Goal: Transaction & Acquisition: Book appointment/travel/reservation

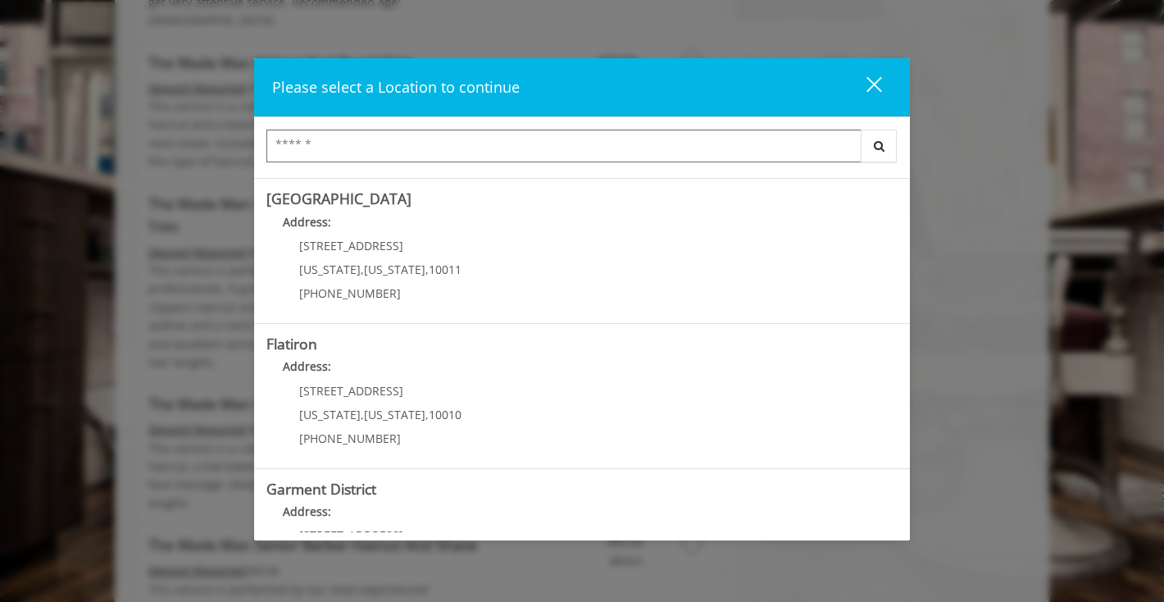
scroll to position [277, 0]
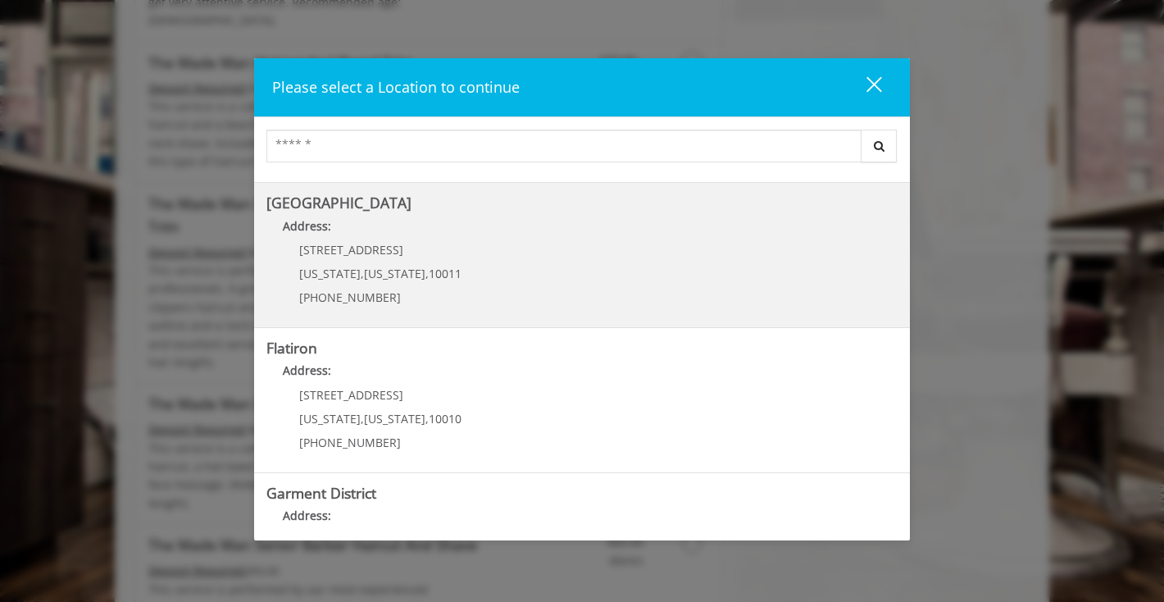
click at [720, 252] on Street "[GEOGRAPHIC_DATA] Address: [STREET_ADDRESS][US_STATE][US_STATE] (646) 850-0041" at bounding box center [582, 255] width 631 height 120
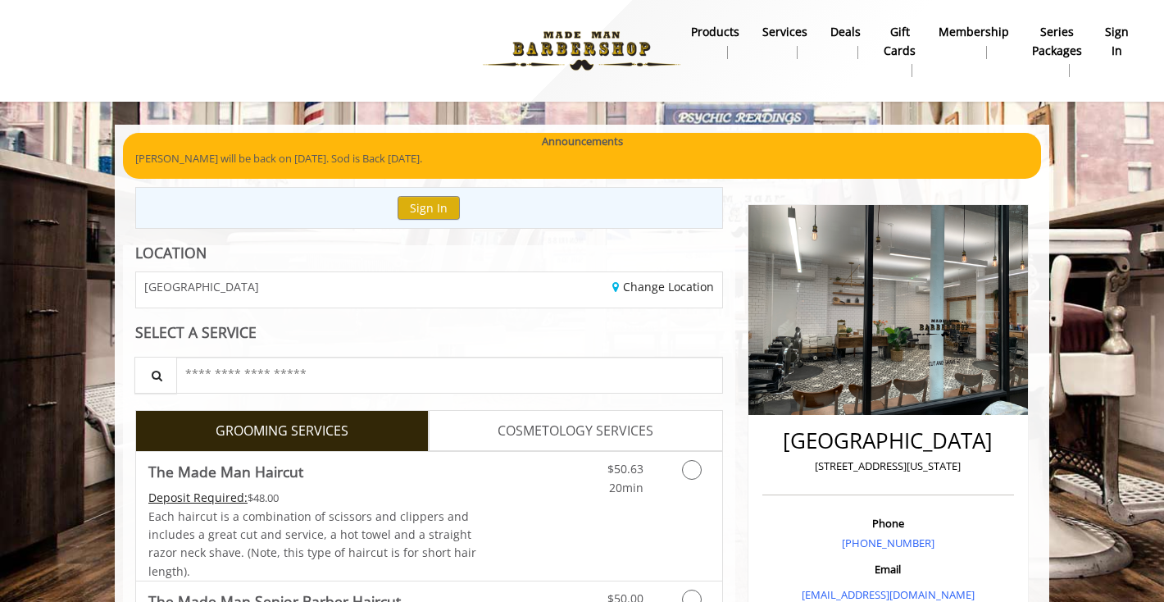
click at [1115, 40] on b "sign in" at bounding box center [1117, 41] width 24 height 37
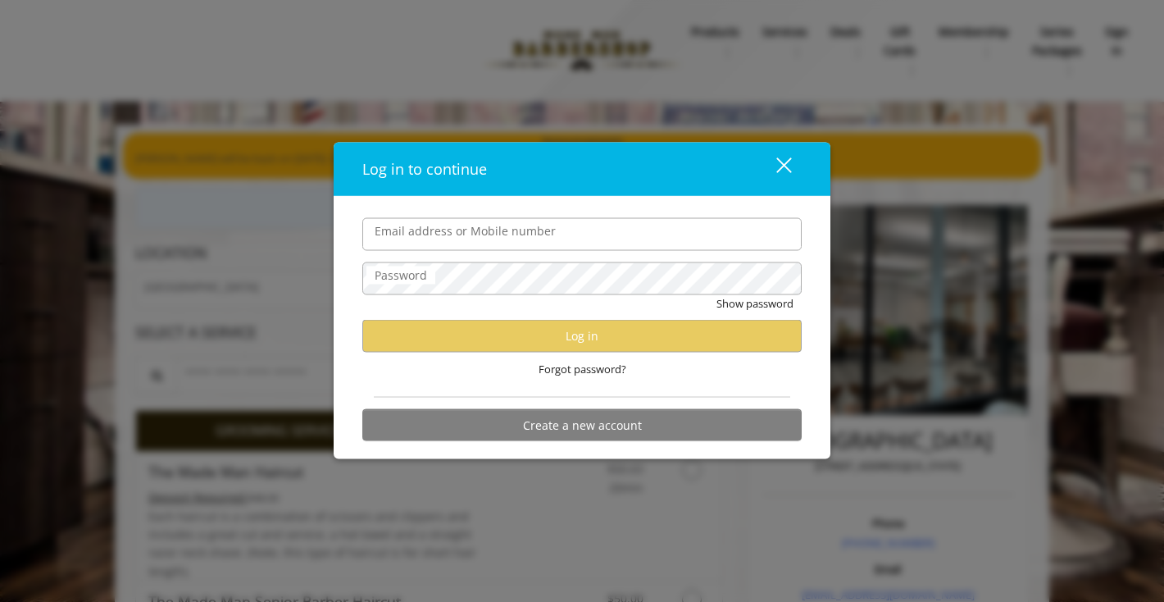
type input "**********"
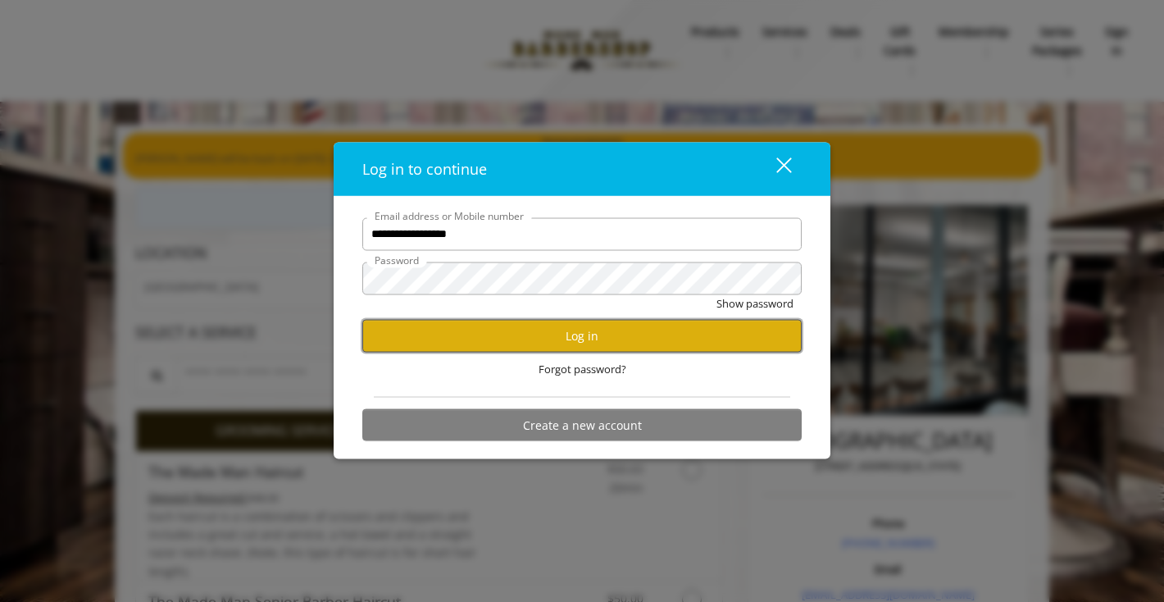
click at [585, 350] on button "Log in" at bounding box center [582, 336] width 440 height 32
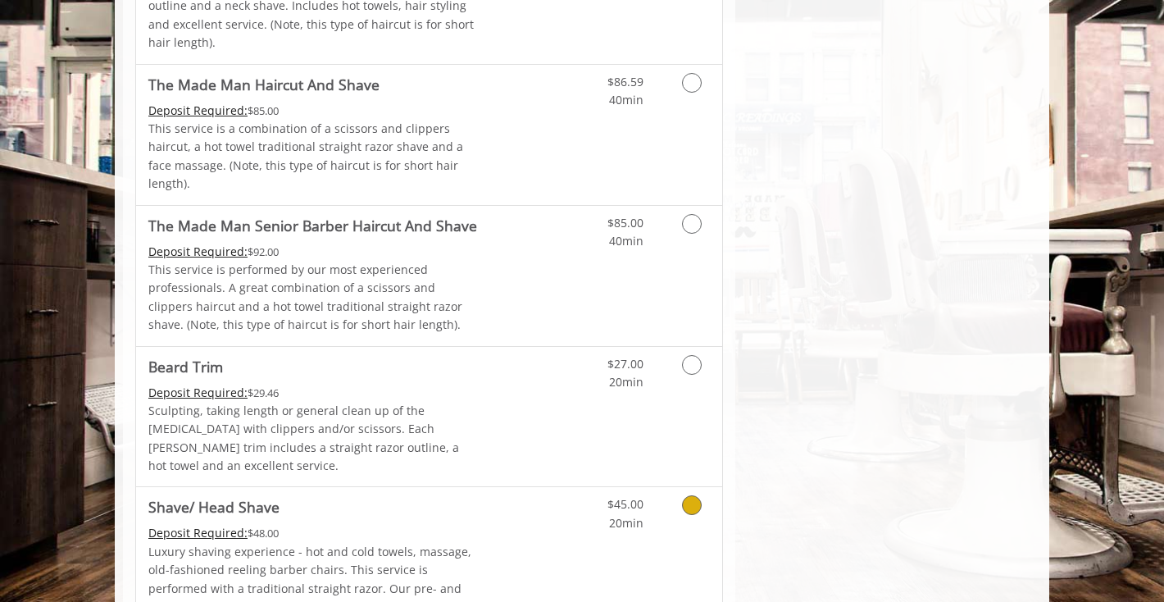
scroll to position [1624, 0]
click at [692, 353] on icon "Grooming services" at bounding box center [692, 363] width 20 height 20
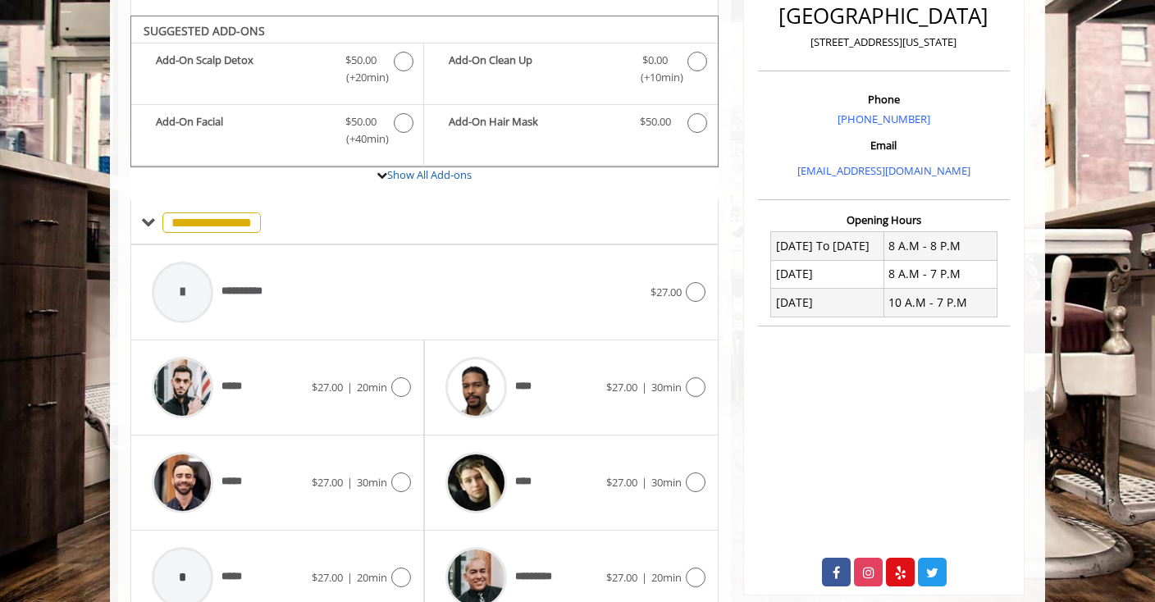
scroll to position [0, 0]
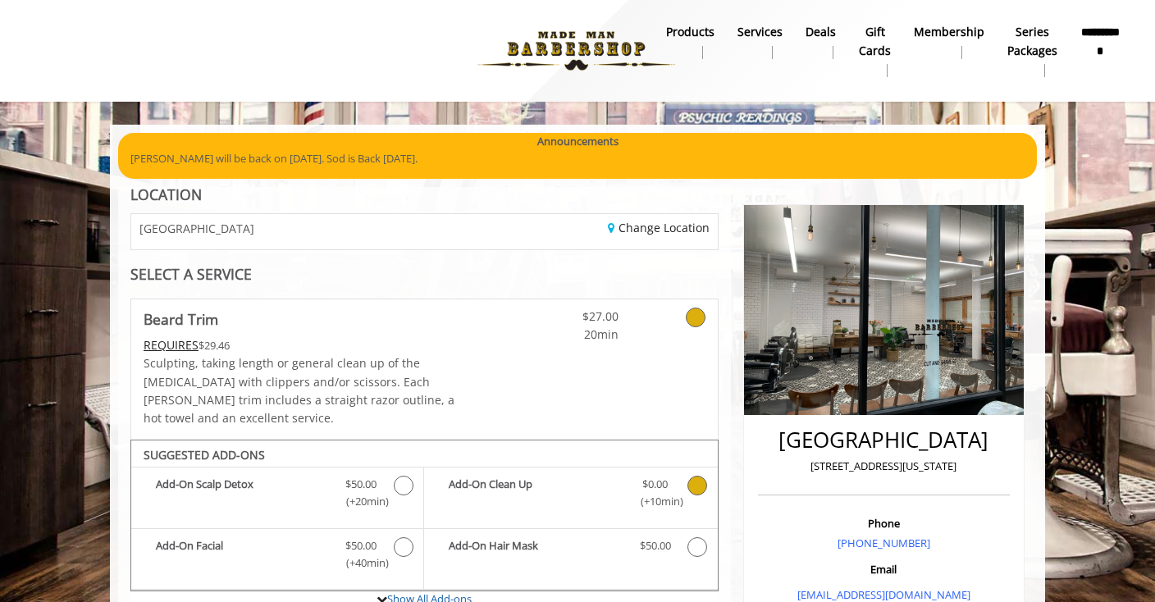
click at [697, 476] on icon "Beard Trim Add-onS" at bounding box center [697, 486] width 20 height 20
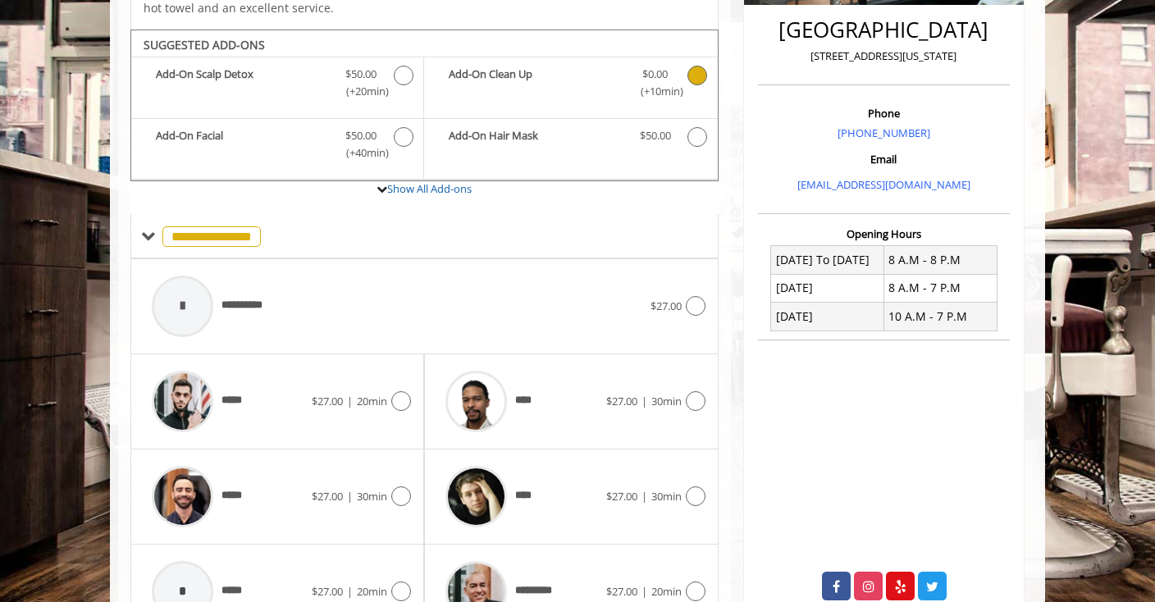
scroll to position [444, 0]
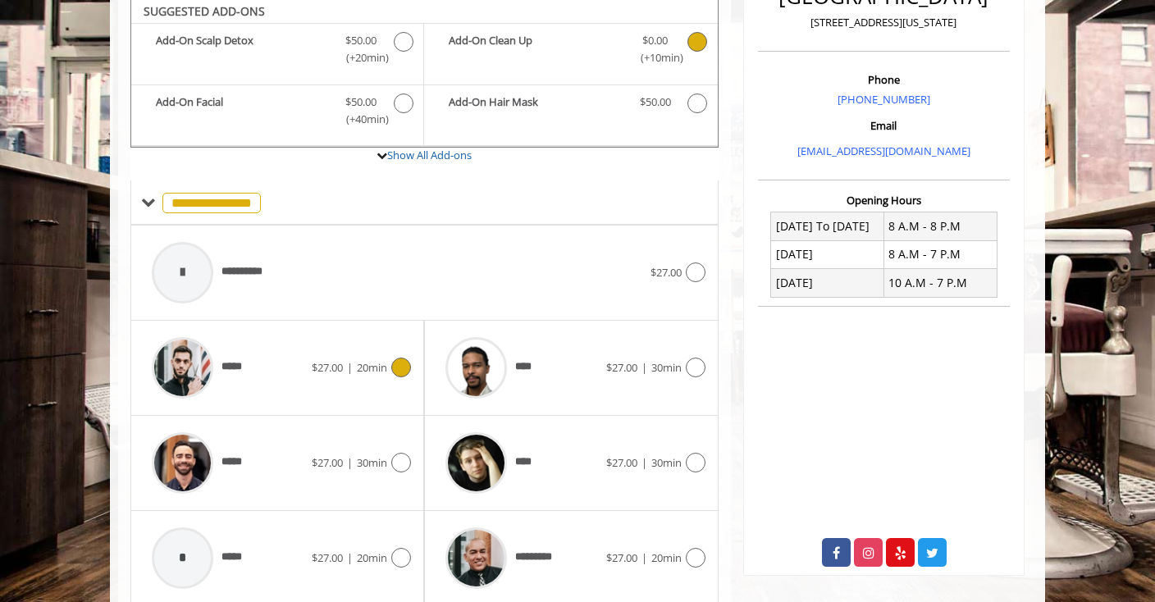
click at [405, 358] on icon at bounding box center [401, 368] width 20 height 20
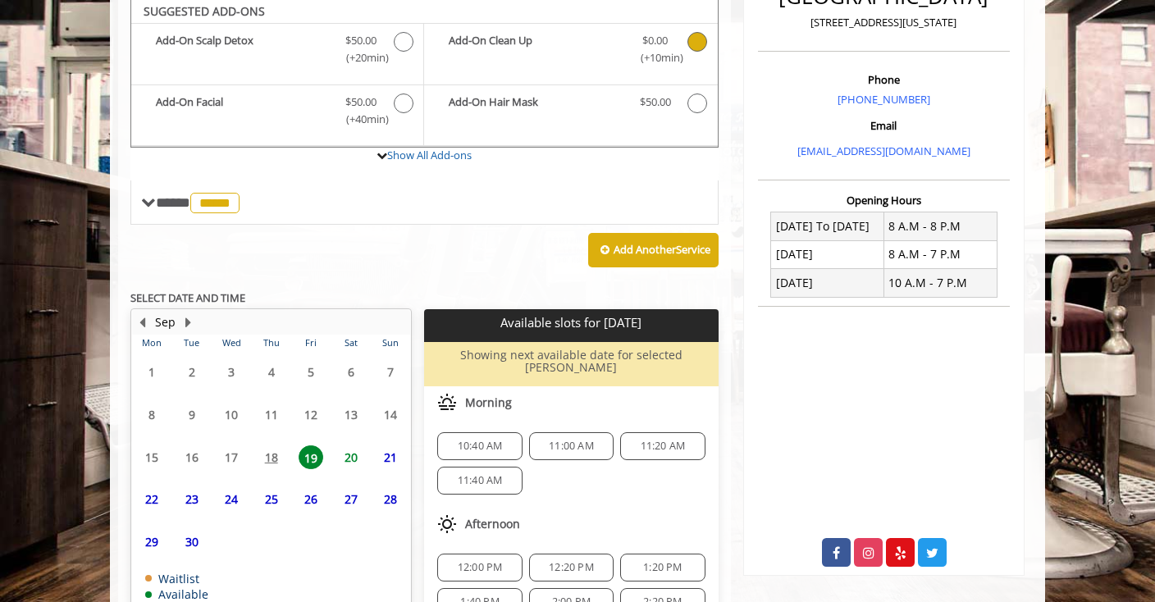
scroll to position [535, 0]
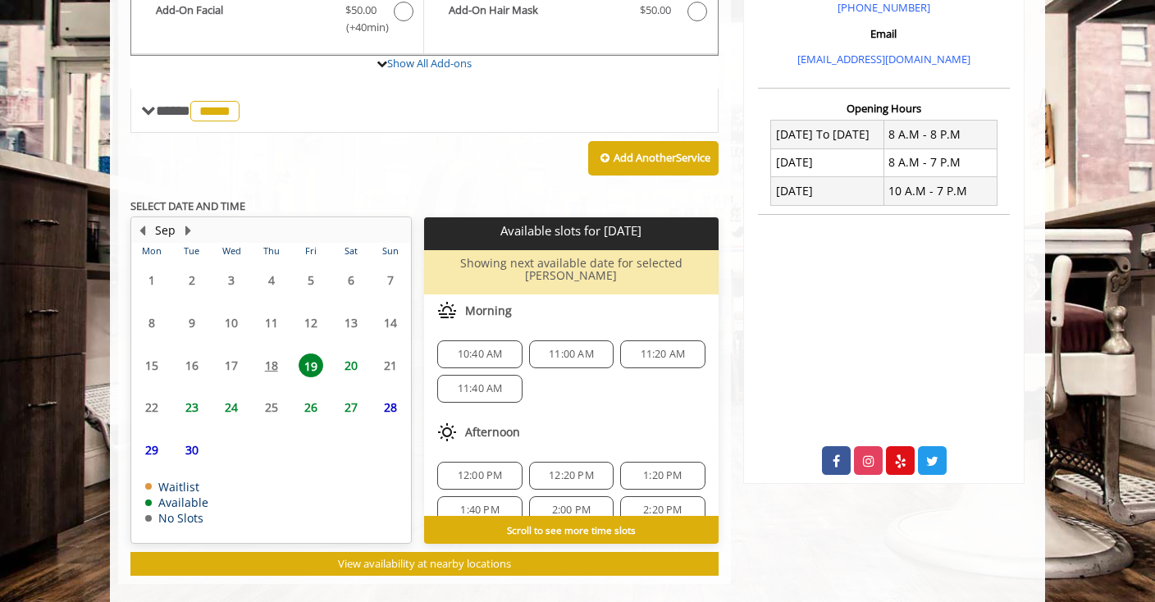
click at [351, 355] on span "20" at bounding box center [351, 365] width 25 height 24
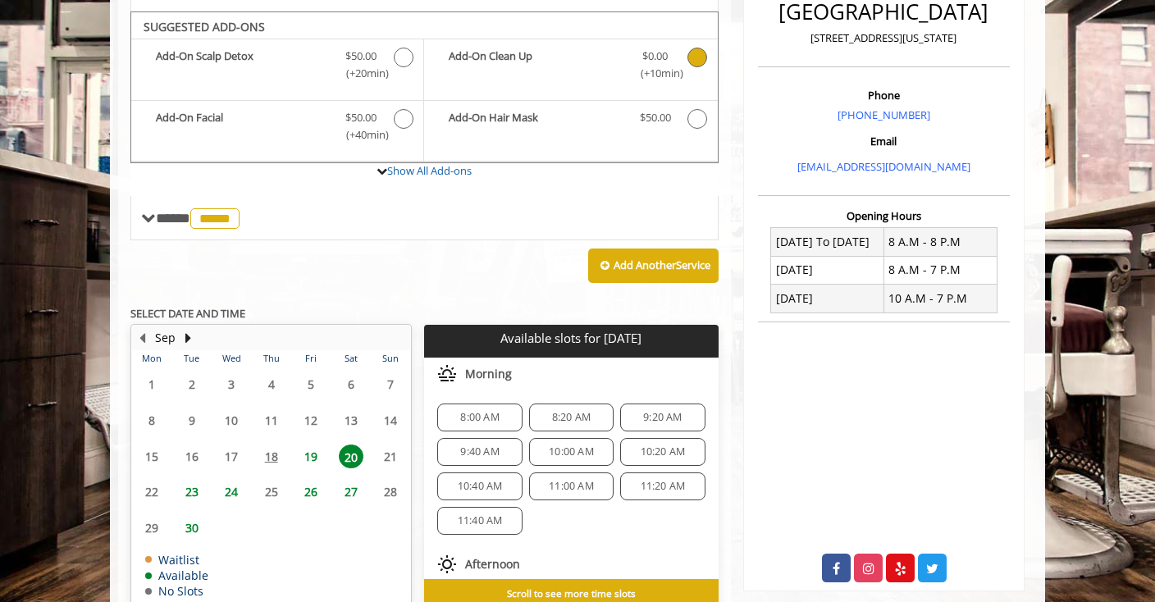
scroll to position [512, 0]
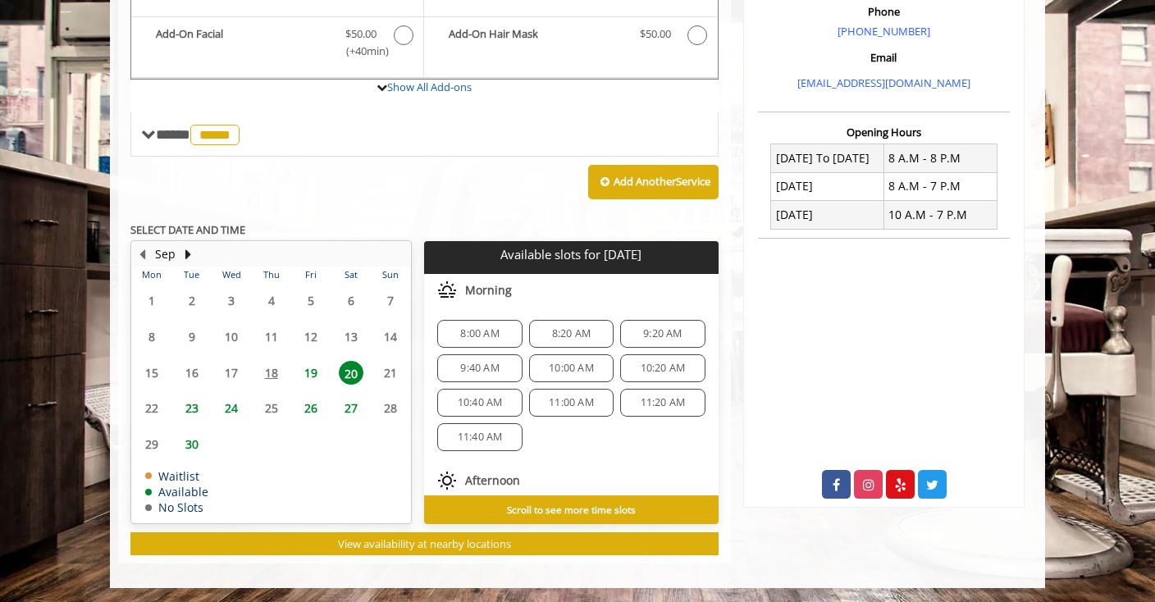
click at [577, 362] on span "10:00 AM" at bounding box center [571, 368] width 45 height 13
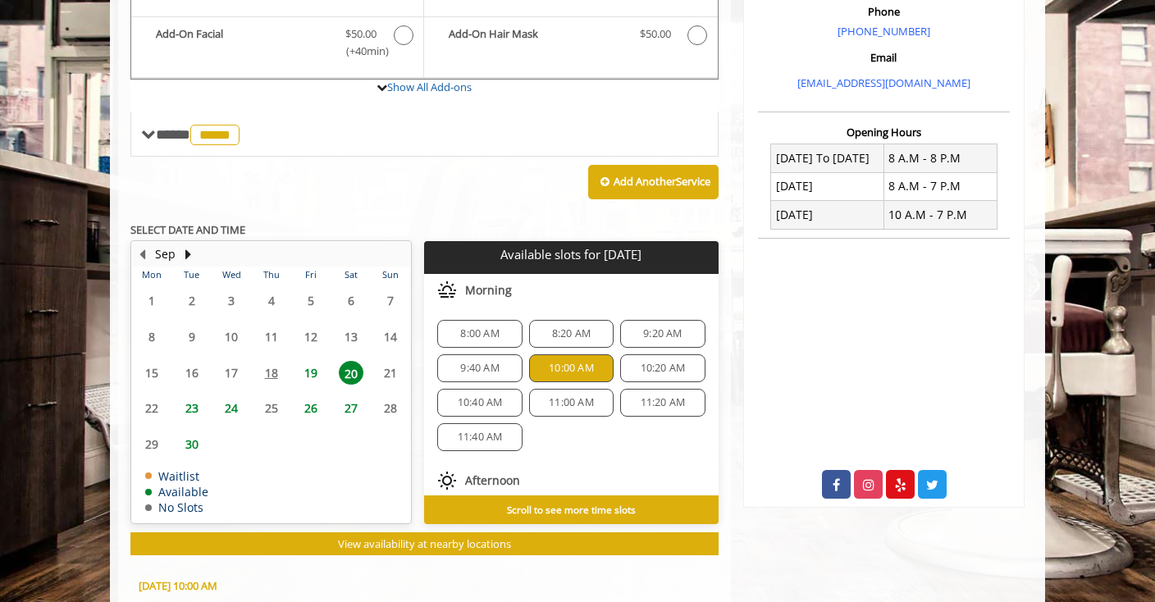
scroll to position [864, 0]
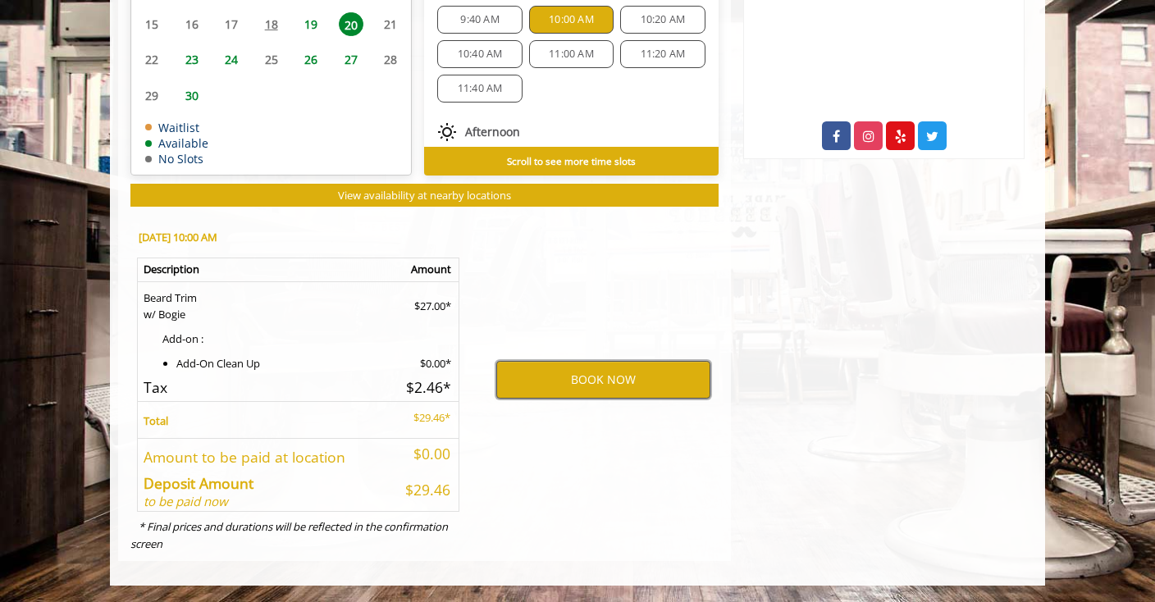
click at [614, 372] on button "BOOK NOW" at bounding box center [603, 380] width 214 height 38
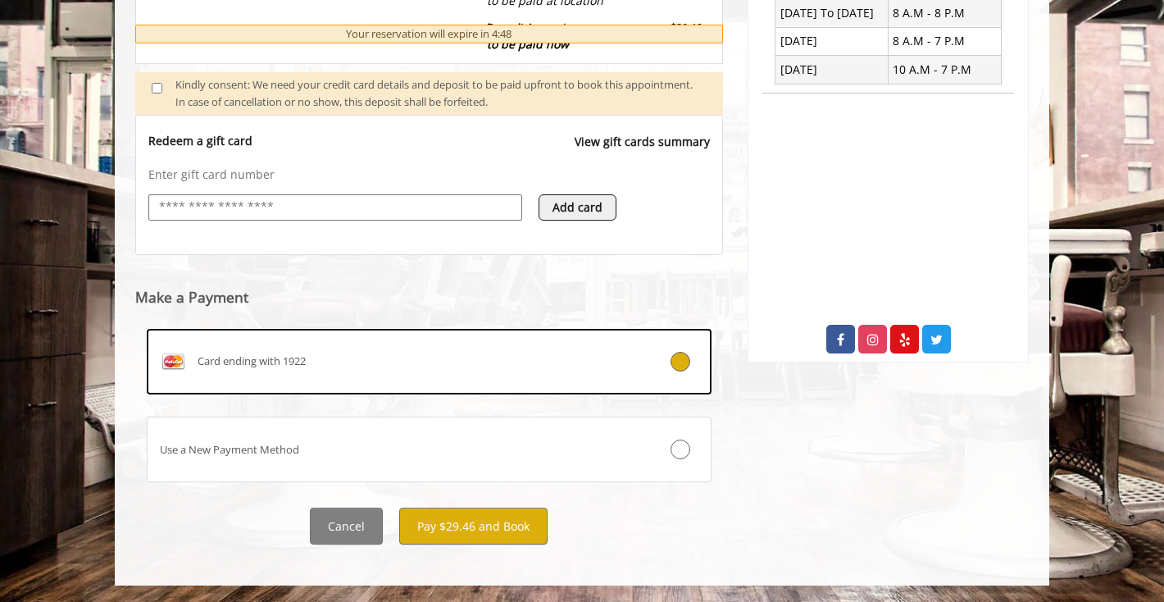
scroll to position [698, 0]
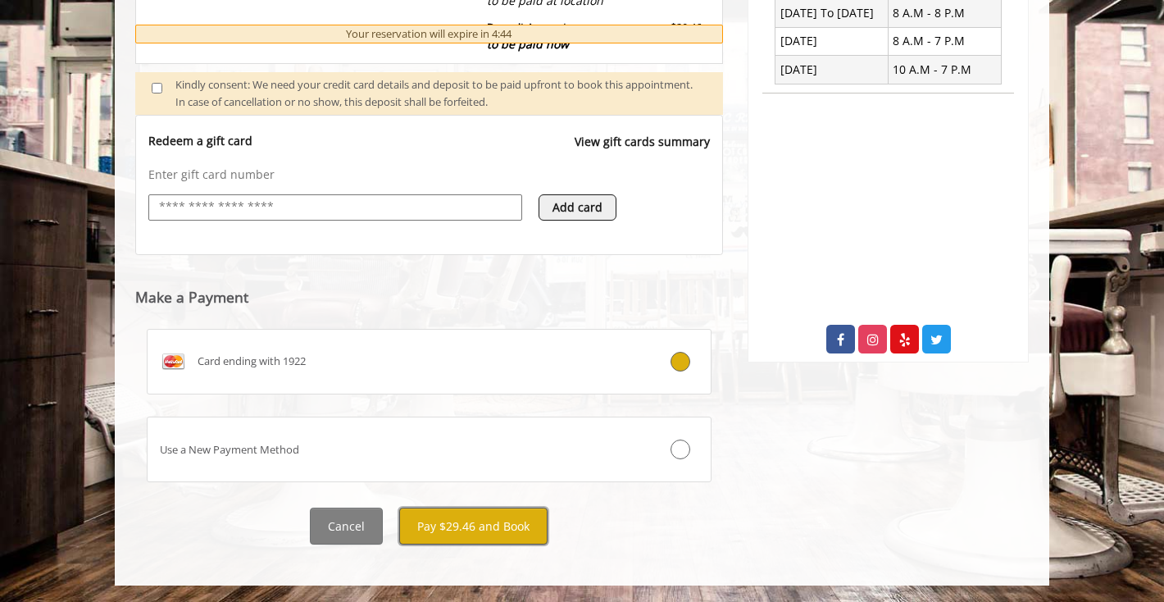
click at [487, 522] on button "Pay $29.46 and Book" at bounding box center [473, 526] width 148 height 37
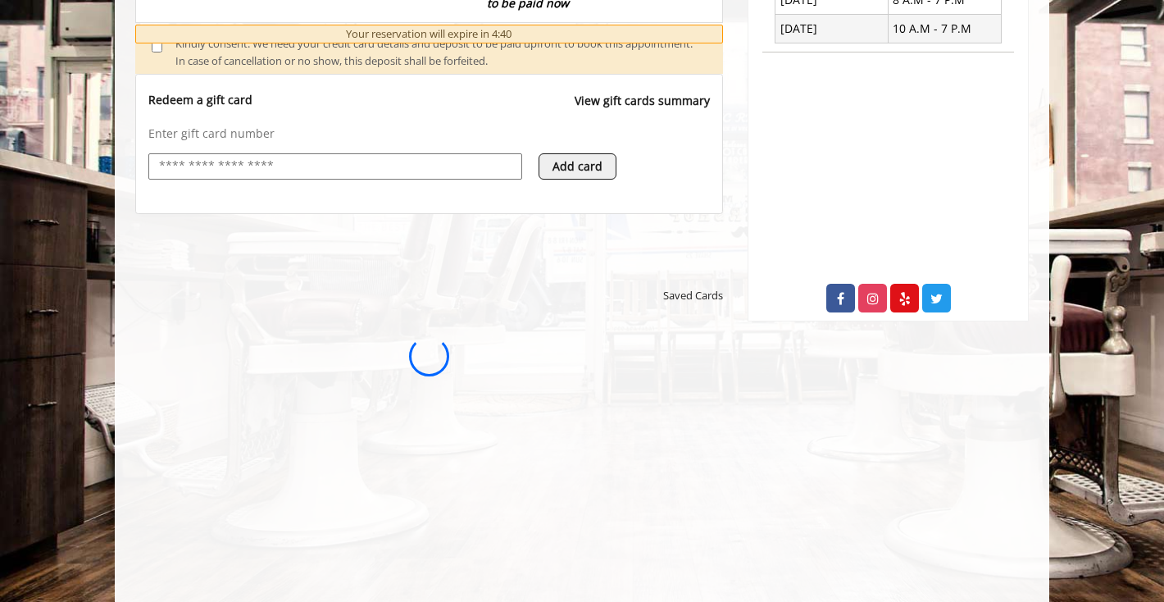
scroll to position [0, 0]
